Goal: Task Accomplishment & Management: Use online tool/utility

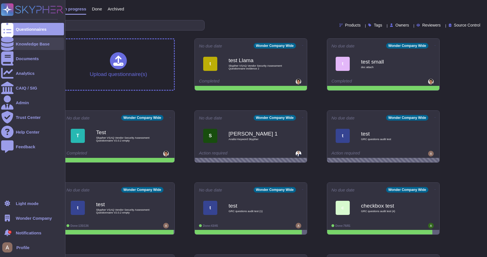
click at [6, 49] on div at bounding box center [7, 44] width 12 height 12
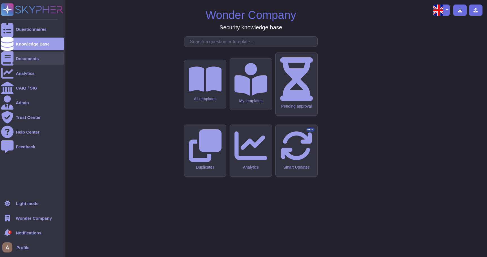
click at [14, 59] on div "Documents" at bounding box center [32, 58] width 63 height 12
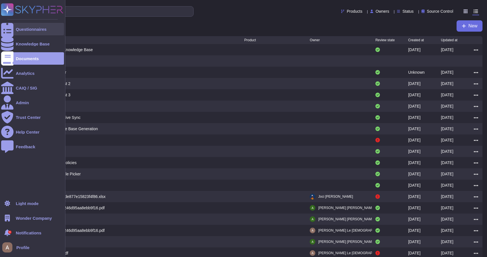
click at [40, 29] on div "Questionnaires" at bounding box center [31, 29] width 31 height 4
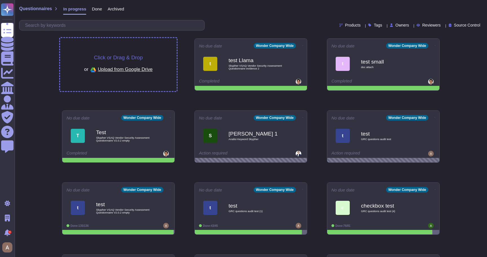
click at [109, 50] on div "Click or Drag & Drop or Upload from Google Drive" at bounding box center [118, 64] width 117 height 53
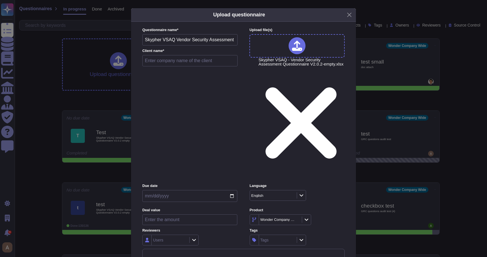
click at [188, 66] on input "text" at bounding box center [189, 60] width 95 height 11
type input "test"
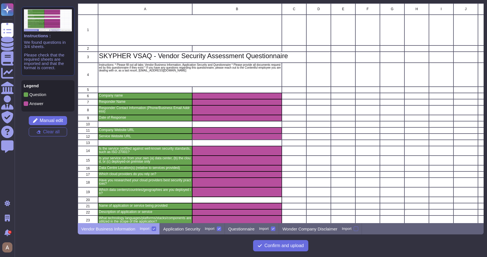
scroll to position [219, 406]
click at [195, 237] on div "A B C D E F G H I J K L M N O P Q 1 2 3 SKYPHER VSAQ - Vendor Security Assessme…" at bounding box center [281, 128] width 406 height 250
click at [194, 229] on p "Application Security" at bounding box center [181, 228] width 37 height 4
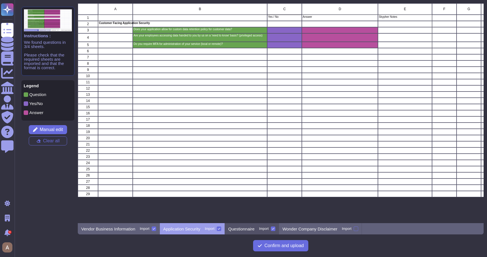
click at [230, 228] on div "Questionnaire Import" at bounding box center [252, 228] width 54 height 11
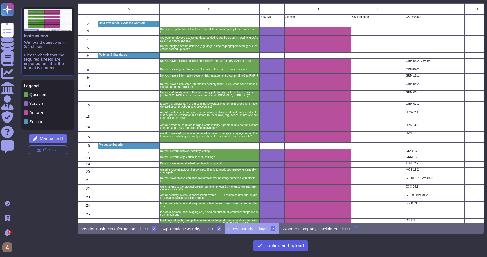
click at [267, 245] on span "Confirm and upload" at bounding box center [284, 245] width 39 height 5
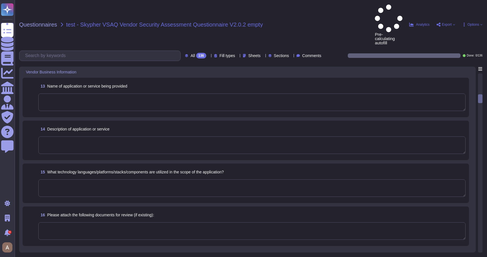
scroll to position [668, 0]
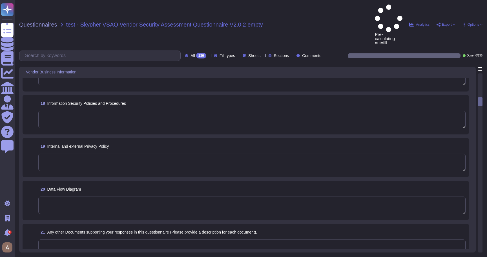
click at [223, 153] on textarea at bounding box center [252, 161] width 428 height 17
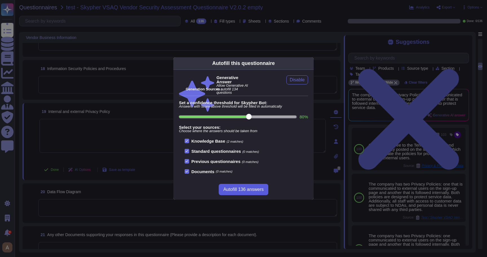
click at [226, 188] on span "Autofill 136 answers" at bounding box center [243, 189] width 40 height 5
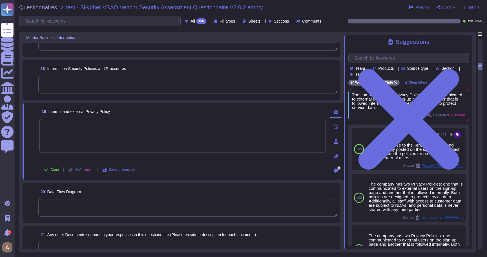
type textarea "The application, named Test, is a NodeJS application using Express, featuring a…"
type textarea "The technologies utilized in the scope of the application include: - Node.js wi…"
type textarea "The most recent SOC 2 Type 2 report can be requested from your Sales Representa…"
type textarea "The most recent penetration testing reports are conducted annually by an indepe…"
type textarea "XXX Company has established a comprehensive set of procedures and policies to e…"
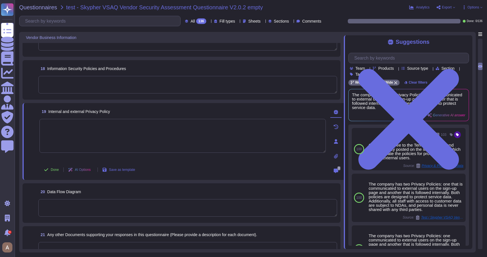
type textarea "The company has two Privacy Policies: one communicated to external users on the…"
type textarea "A network diagram is included."
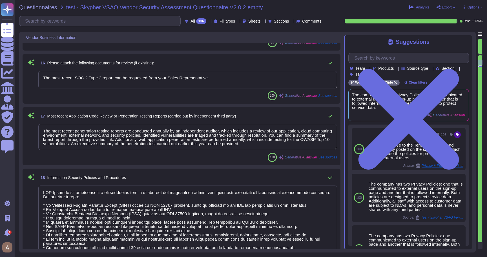
click at [440, 6] on span "Export" at bounding box center [446, 7] width 19 height 5
click at [441, 34] on icon at bounding box center [448, 41] width 14 height 14
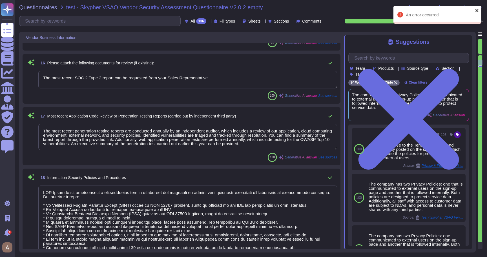
click at [477, 10] on icon "close" at bounding box center [478, 10] width 4 height 5
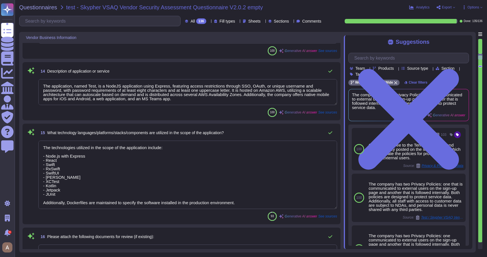
type textarea "Our data center locations are: - AWS us-west-1: for US customers (with a backup…"
type textarea "We rely on AWS as our primary public cloud provider. Additionally, we work with…"
type textarea "We are deployed in the following AWS data center locations: - AWS us-west-1 for…"
type textarea "The name of the application or service being provided is Test."
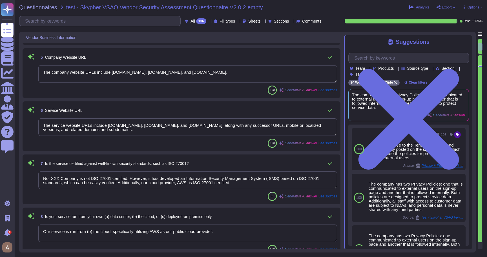
scroll to position [164, 0]
type textarea "The responder name is Louis Mutricy, who is the CTO of Skypher."
type textarea "To gather and use contact information for assessors, please enter the contact n…"
type textarea "Incident response procedure are covered under XXX Company's ISMS, which is test…"
type textarea "The company website URLs include www.Skypher.co, app.Skypher.co, and www.Skyphe…"
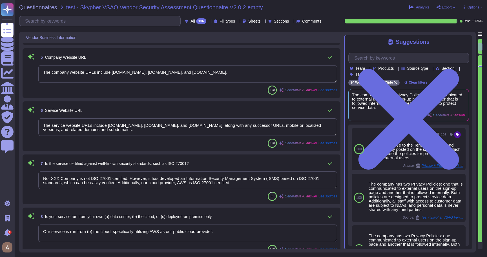
type textarea "The service website URLs include www.Skypher.co, app.Skypher.co, and www.Skyphe…"
type textarea "No, XXX Company is not ISO 27001 certified. However, it has developed an Inform…"
type textarea "Our service is run from (b) the cloud, specifically utilizing AWS as our public…"
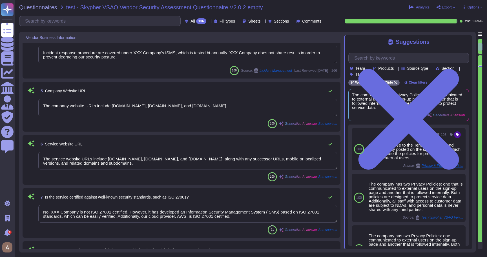
scroll to position [0, 0]
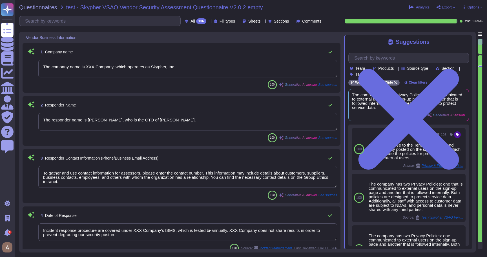
click at [223, 69] on textarea "The company name is XXX Company, which operates as Skypher, Inc." at bounding box center [187, 68] width 299 height 17
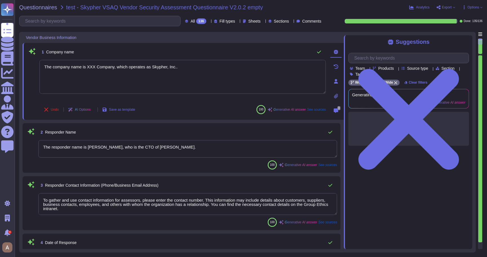
type textarea "The company name is XXX Company, which operates as Skypher, Inc.."
click at [247, 46] on div "1 Company name The company name is XXX Company, which operates as Skypher, Inc.…" at bounding box center [184, 81] width 322 height 77
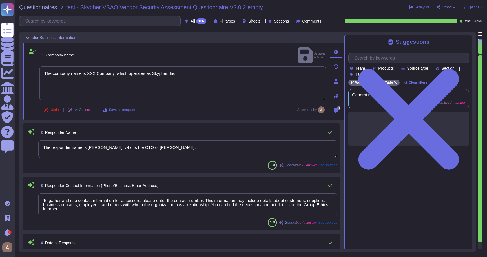
click at [446, 11] on div "Questionnaires test - Skypher VSAQ Vendor Security Assessment Questionnaire V2.…" at bounding box center [251, 128] width 473 height 257
click at [447, 9] on span "Export" at bounding box center [447, 7] width 10 height 3
click at [446, 33] on link "Download" at bounding box center [459, 41] width 45 height 16
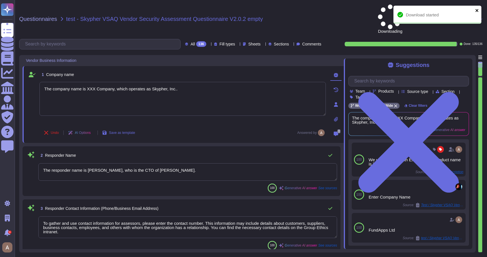
click at [478, 9] on icon "close" at bounding box center [477, 10] width 3 height 3
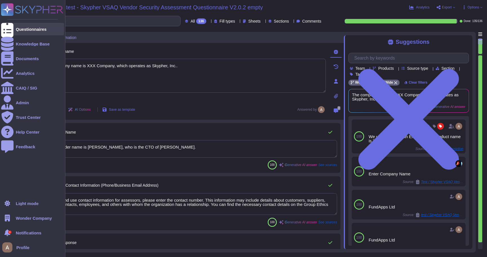
click at [8, 31] on icon at bounding box center [7, 29] width 12 height 17
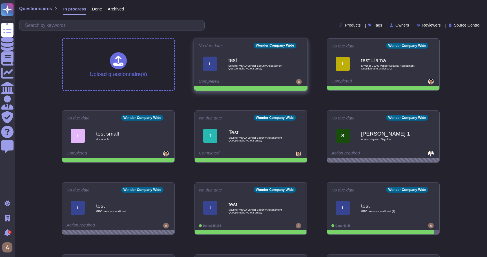
click at [303, 45] on icon at bounding box center [303, 45] width 1 height 1
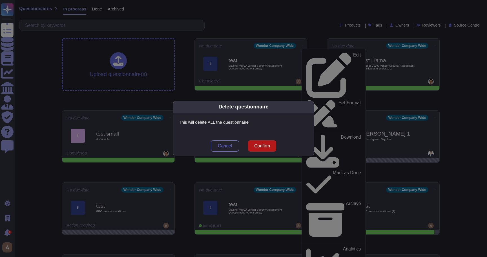
click at [252, 148] on button "Confirm" at bounding box center [262, 145] width 28 height 11
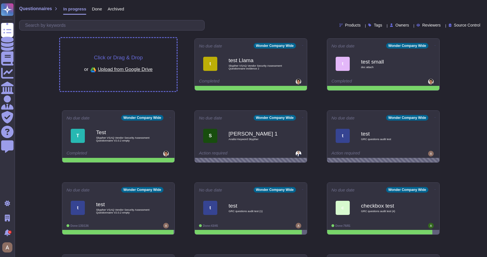
click at [149, 54] on div "Click or Drag & Drop or Upload from Google Drive" at bounding box center [118, 64] width 117 height 53
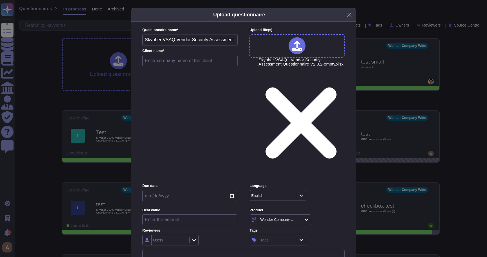
click at [171, 66] on input "text" at bounding box center [189, 60] width 95 height 11
type input "test 2"
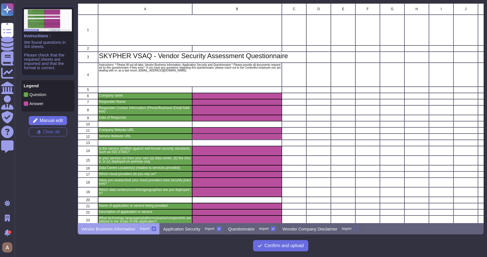
scroll to position [219, 406]
click at [260, 245] on icon at bounding box center [260, 245] width 5 height 5
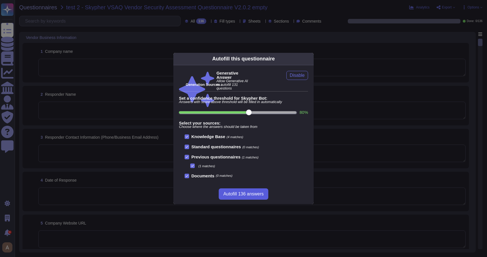
click at [223, 194] on span "Autofill 136 answers" at bounding box center [243, 194] width 40 height 5
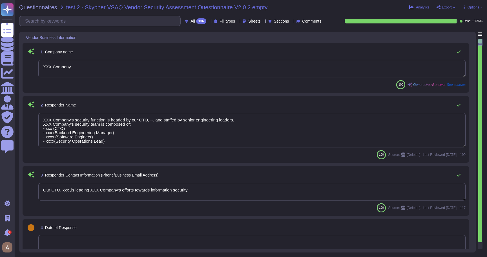
type textarea "XXX Company"
type textarea "XXX Company's security function is headed by our CTO, --, and staffed by senior…"
type textarea "Our CTO, xxx ,is leading XXX Company's efforts towards information security."
type textarea "The company website URLs include www.Skypher.co, app.Skypher.co, and www.Skyphe…"
type textarea "The service website URLs include www.Skypher.co, app.Skypher.co, and www.Skyphe…"
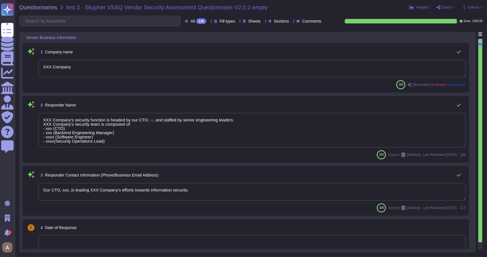
type textarea "XXX Company is not ISO 27001 certified; however, it has developed an Informatio…"
click at [450, 7] on span "Export" at bounding box center [447, 7] width 10 height 3
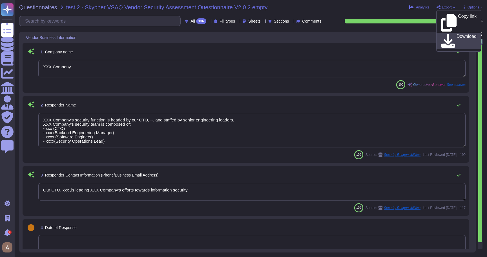
click at [457, 34] on p "Download" at bounding box center [467, 41] width 20 height 14
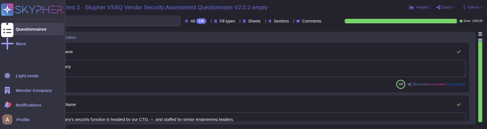
click at [12, 30] on div at bounding box center [7, 29] width 12 height 12
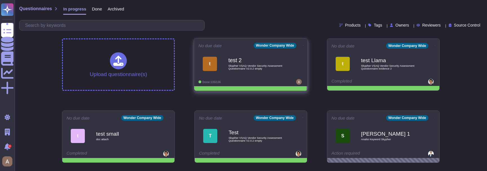
click at [303, 45] on icon at bounding box center [303, 45] width 1 height 1
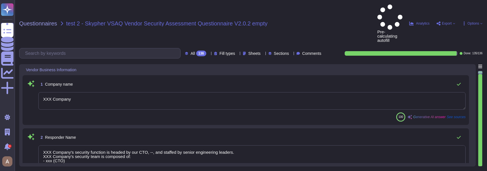
type textarea "XXX Company"
type textarea "XXX Company's security function is headed by our CTO, --, and staffed by senior…"
type textarea "Our CTO, xxx ,is leading XXX Company's efforts towards information security."
type textarea "The company website URLs include www.Skypher.co, app.Skypher.co, and www.Skyphe…"
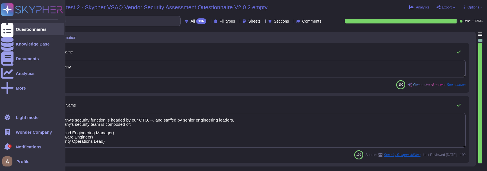
click at [16, 27] on div "Questionnaires" at bounding box center [32, 29] width 63 height 12
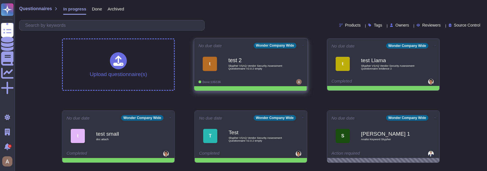
click at [303, 45] on icon at bounding box center [303, 45] width 1 height 0
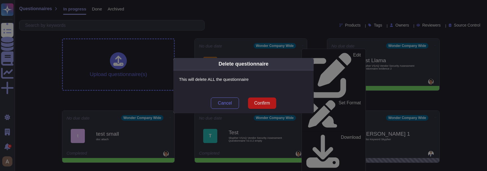
click at [261, 101] on span "Confirm" at bounding box center [262, 103] width 16 height 5
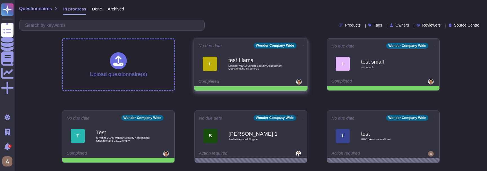
click at [303, 45] on icon at bounding box center [303, 45] width 1 height 0
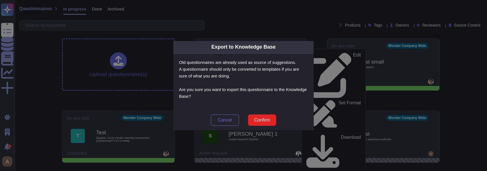
click at [289, 18] on div "Export to Knowledge Base Old questionnaires are already used as source of sugge…" at bounding box center [243, 85] width 487 height 171
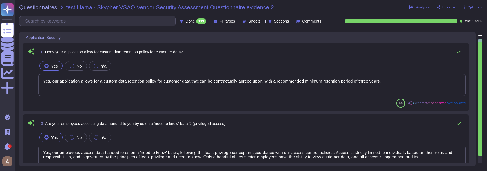
type textarea "Yes, our application allows for a custom data retention policy for customer dat…"
type textarea "Yes, our employees access data handed to us on a 'need to know' basis, followin…"
type textarea "Yes, we require Multi-Factor Authentication (MFA) for the administration of our…"
type textarea "Yes, our application allows for a custom data retention policy for customer dat…"
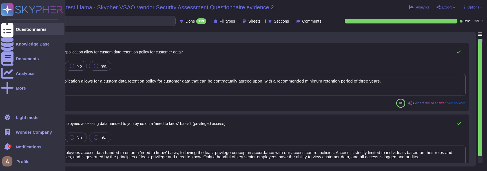
click at [11, 28] on div at bounding box center [7, 29] width 12 height 12
